Goal: Task Accomplishment & Management: Manage account settings

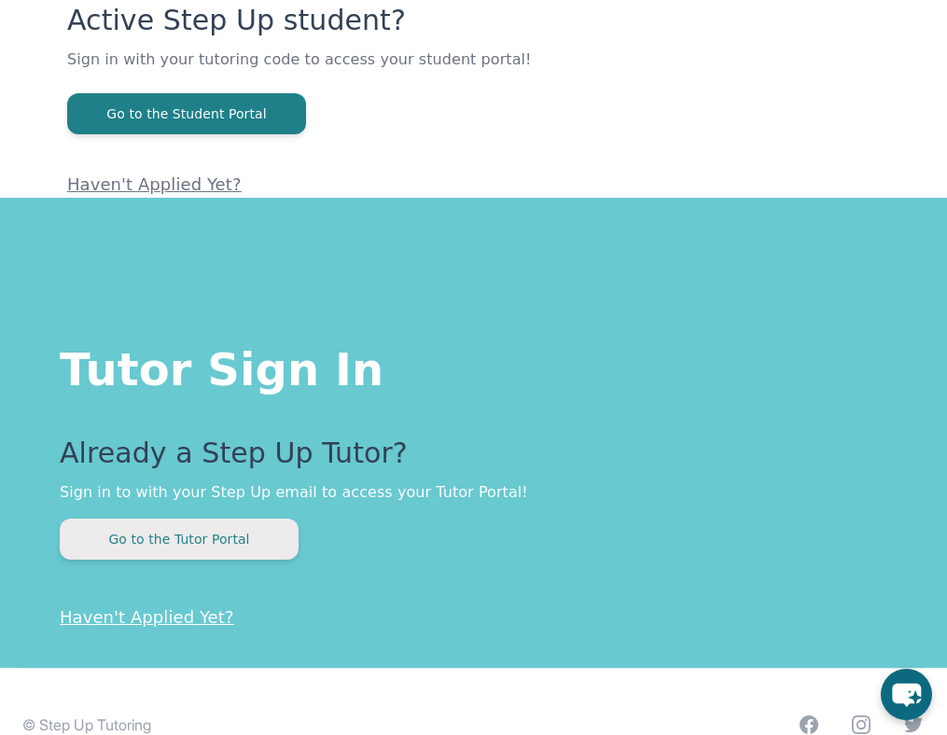
scroll to position [236, 0]
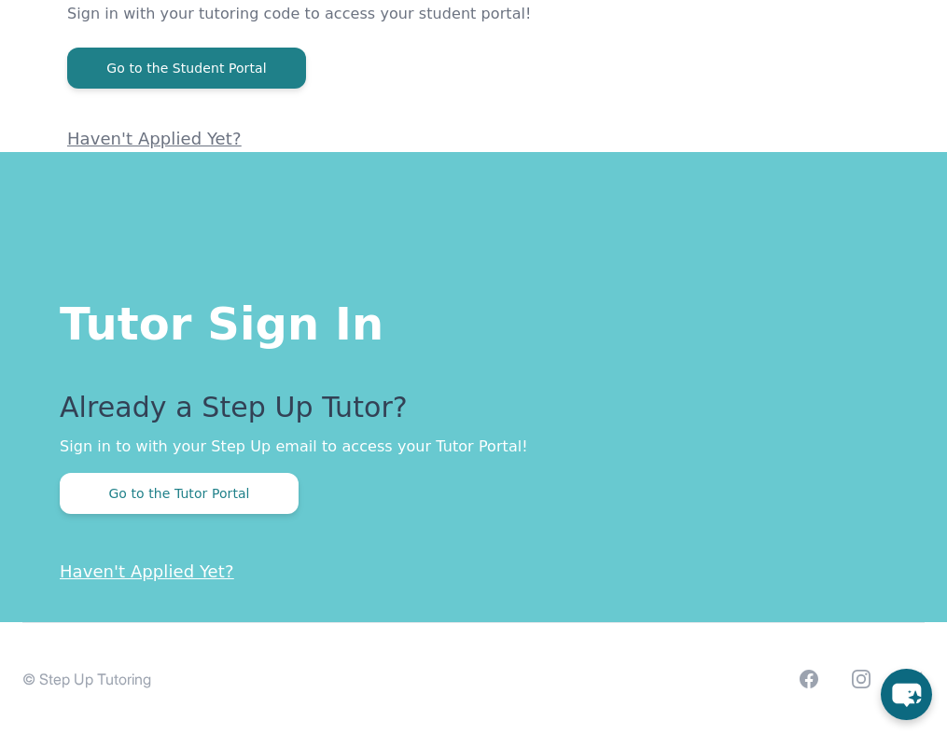
click at [151, 580] on link "Haven't Applied Yet?" at bounding box center [147, 572] width 174 height 20
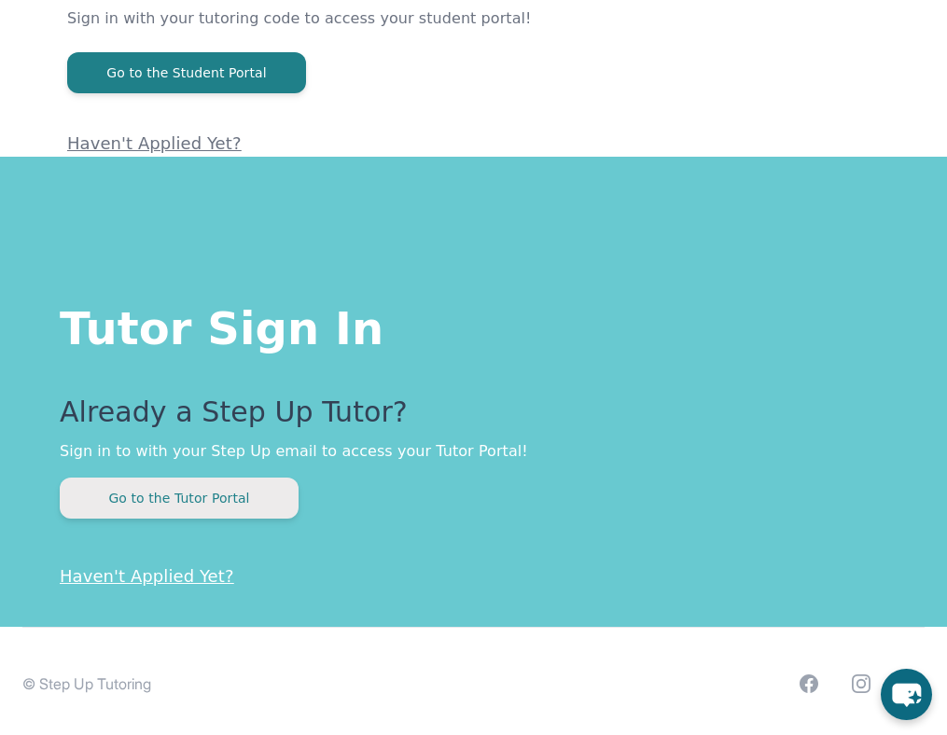
click at [152, 487] on button "Go to the Tutor Portal" at bounding box center [179, 498] width 239 height 41
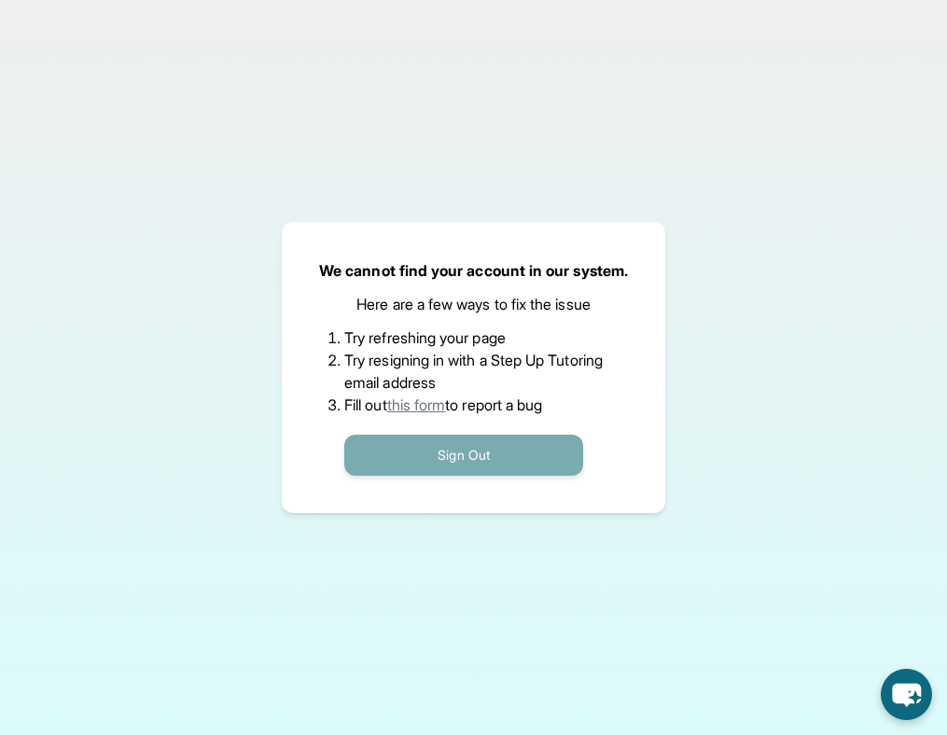
click at [444, 463] on button "Sign Out" at bounding box center [463, 455] width 239 height 41
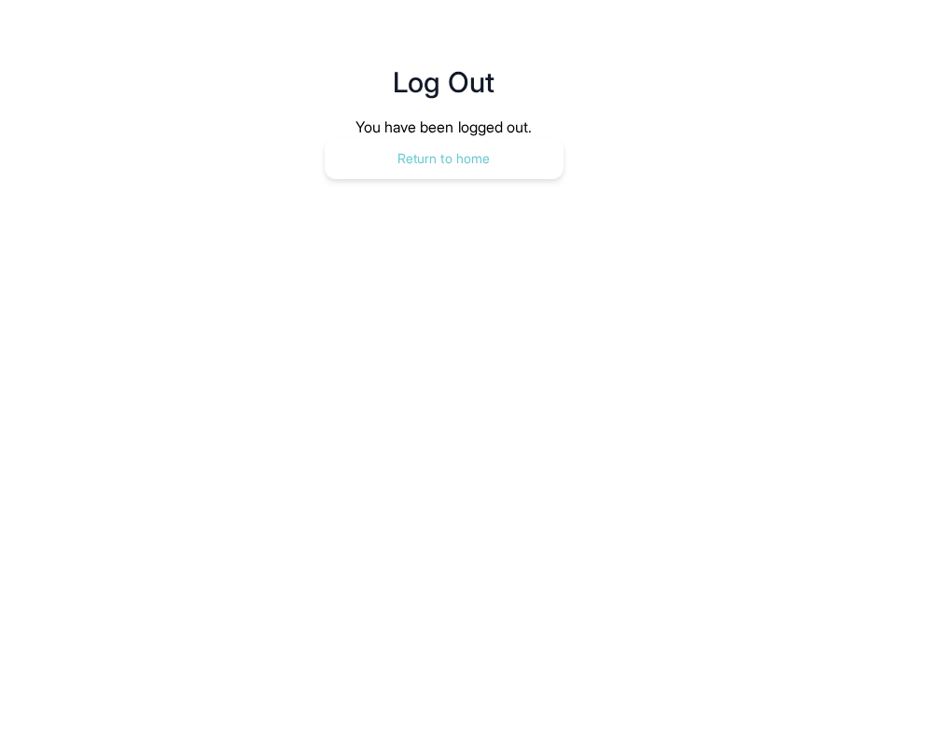
click at [428, 169] on button "Return to home" at bounding box center [444, 158] width 239 height 41
